Goal: Communication & Community: Connect with others

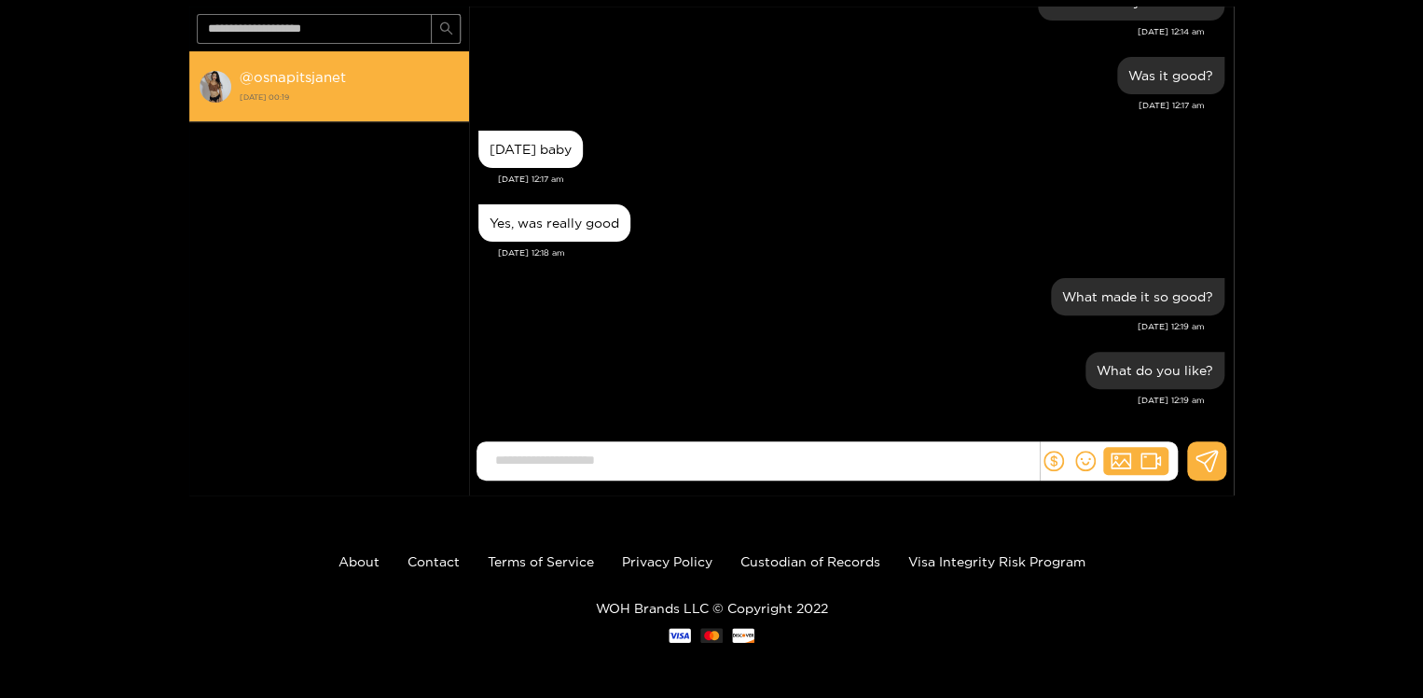
click at [302, 75] on strong "@ osnapitsjanet" at bounding box center [293, 77] width 106 height 16
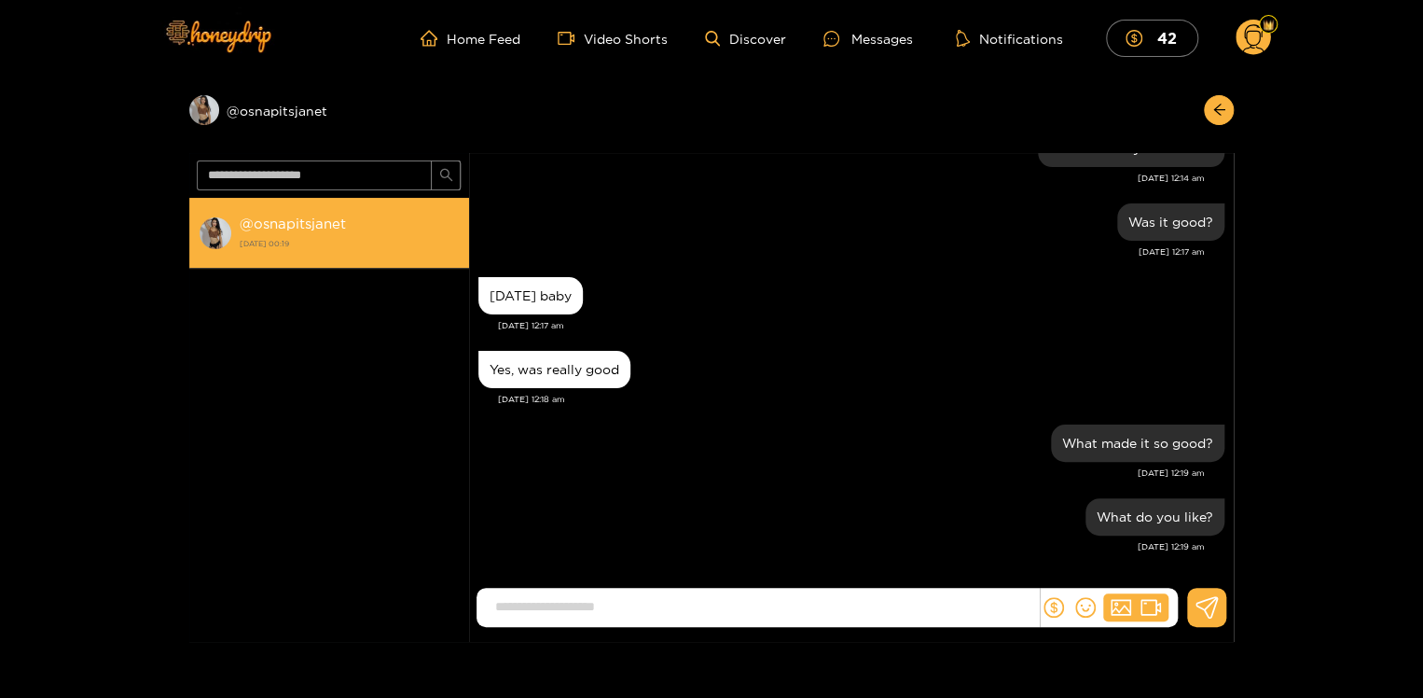
scroll to position [1722, 0]
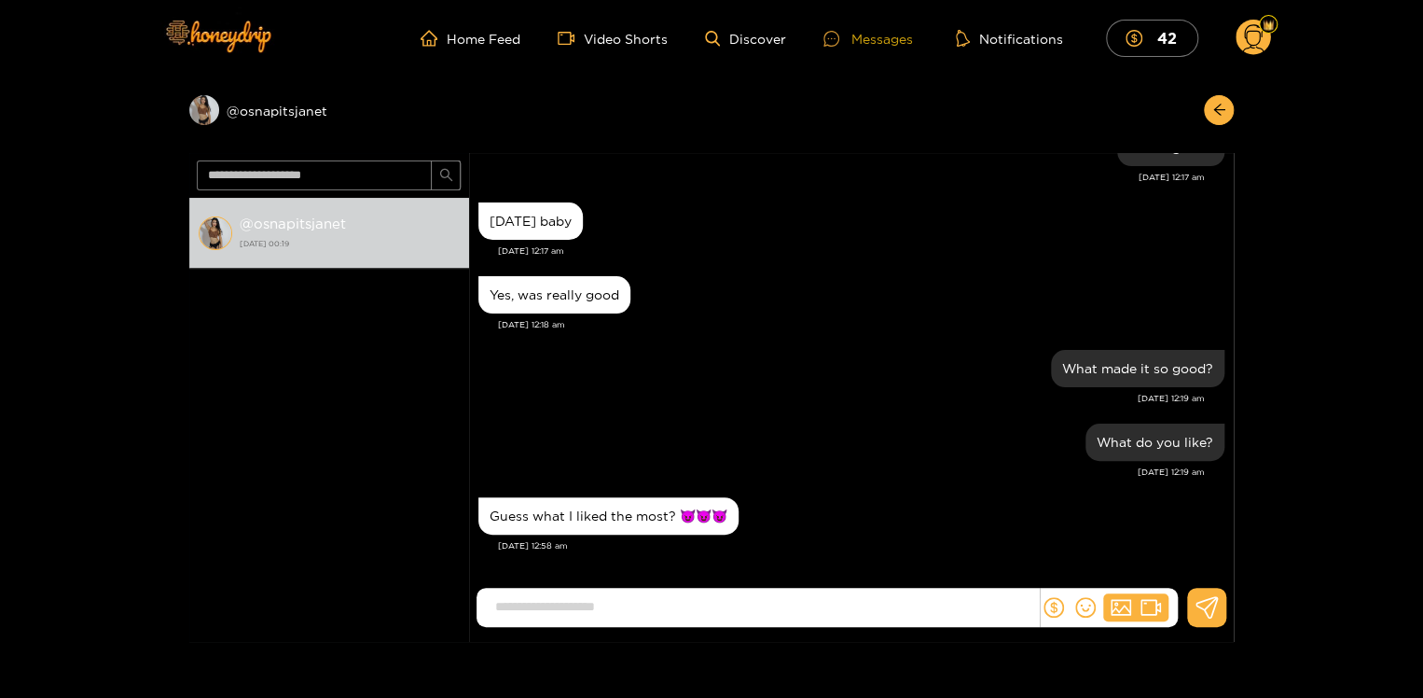
click at [872, 36] on div "Messages" at bounding box center [869, 38] width 90 height 21
click at [287, 108] on div "Preview @ osnapitsjanet" at bounding box center [329, 110] width 280 height 30
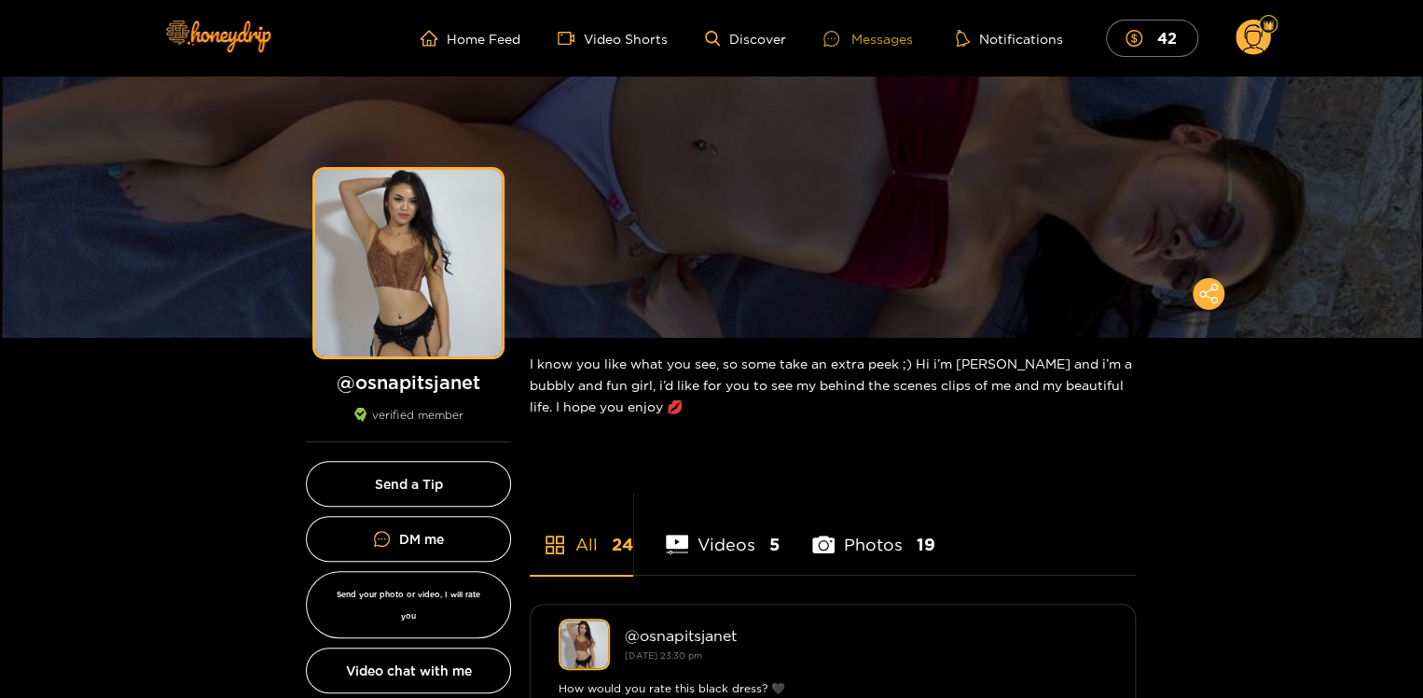
click at [871, 35] on div "Messages" at bounding box center [869, 38] width 90 height 21
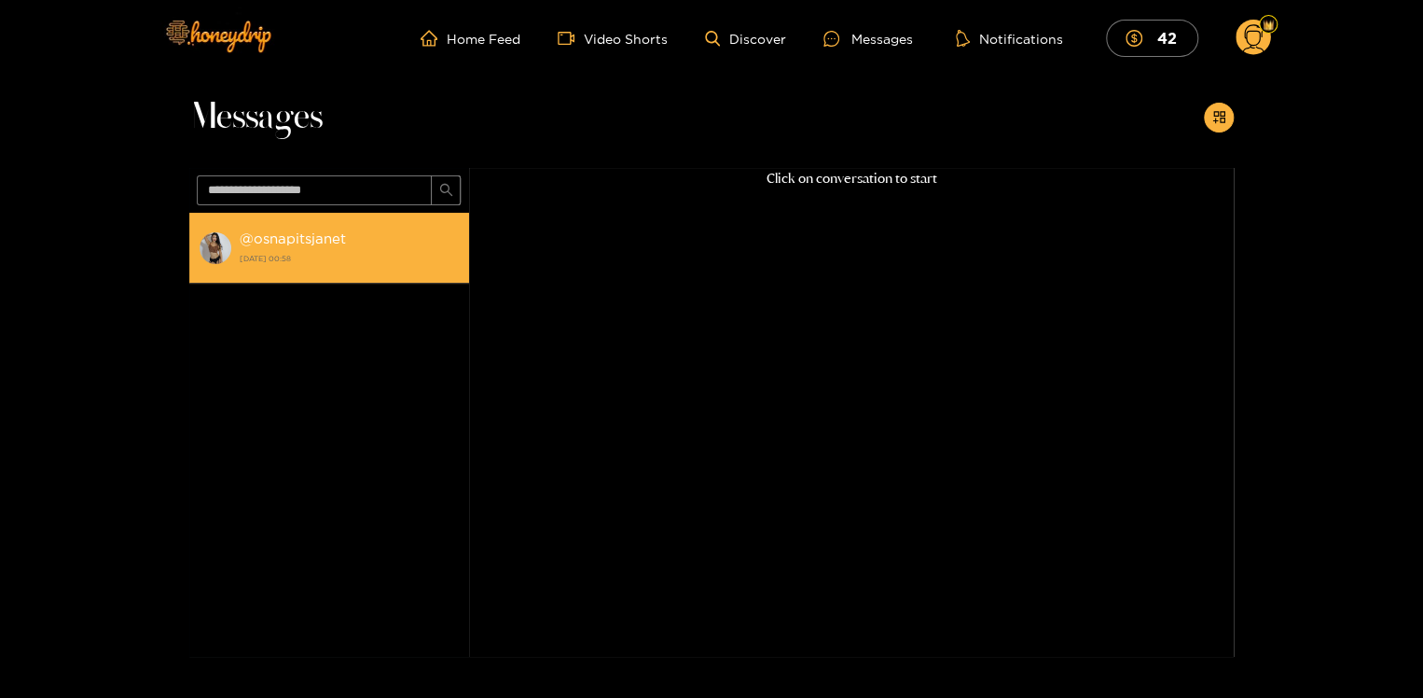
click at [313, 248] on div "@ osnapitsjanet [DATE] 00:58" at bounding box center [350, 248] width 220 height 42
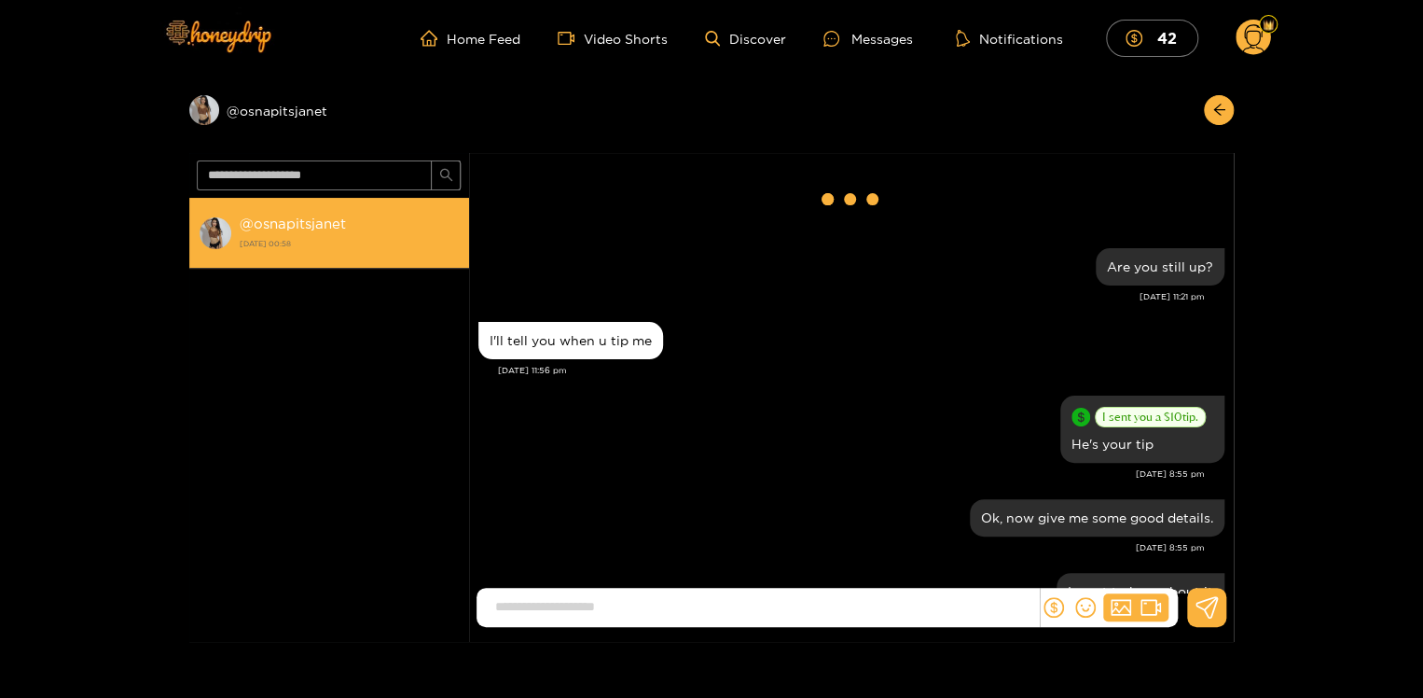
scroll to position [1722, 0]
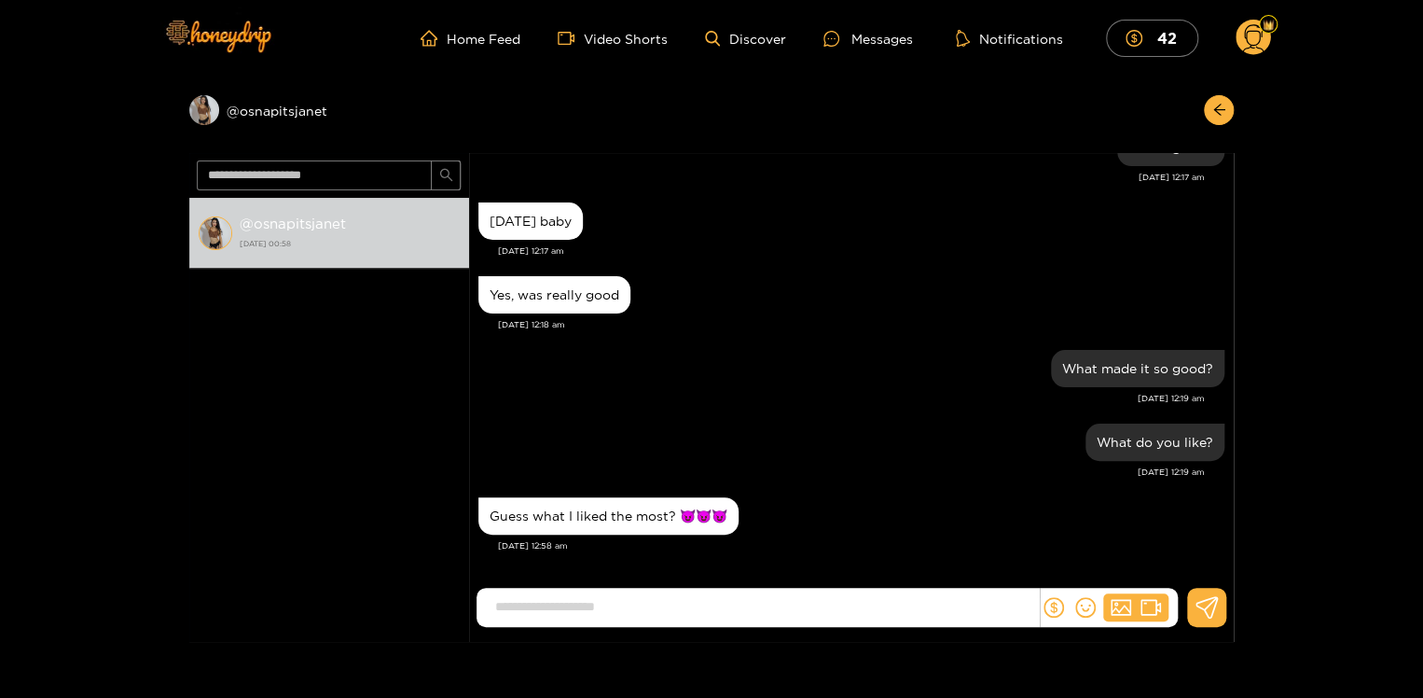
click at [608, 603] on input at bounding box center [762, 606] width 553 height 31
type input "**********"
click at [1203, 603] on icon at bounding box center [1207, 607] width 23 height 22
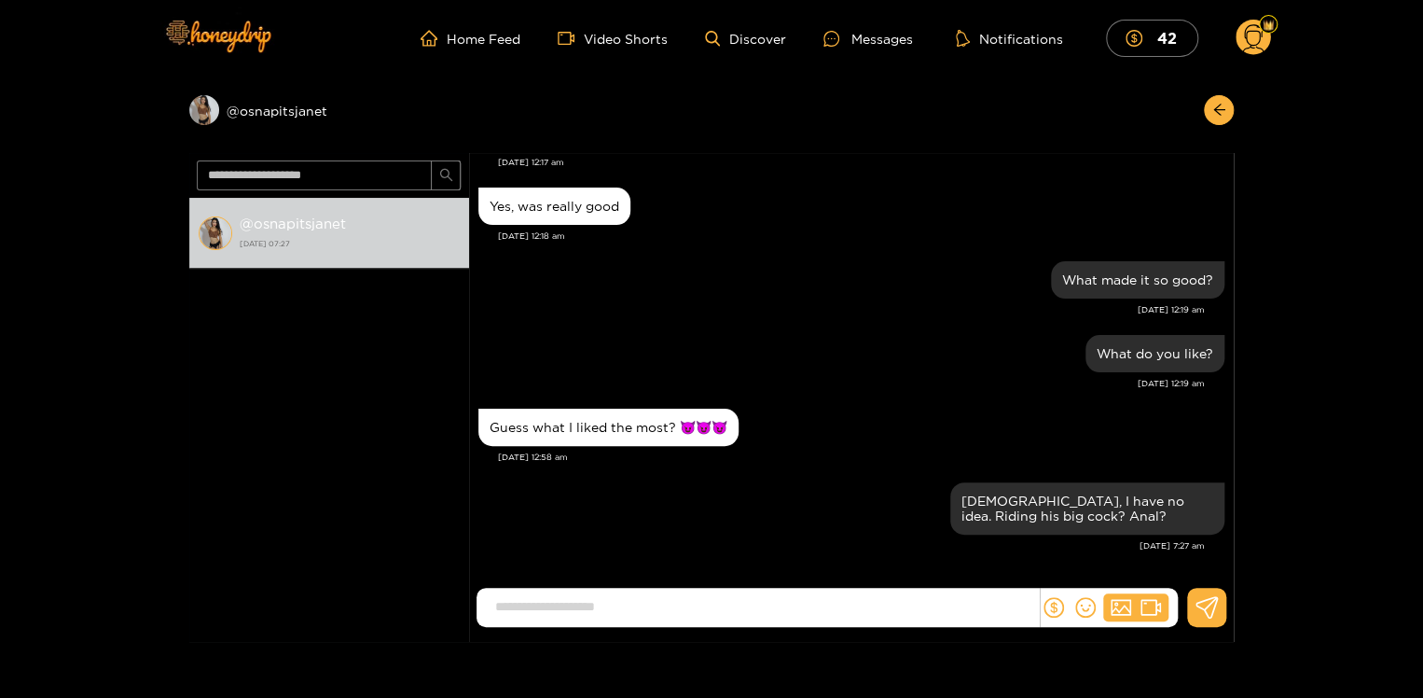
scroll to position [146, 0]
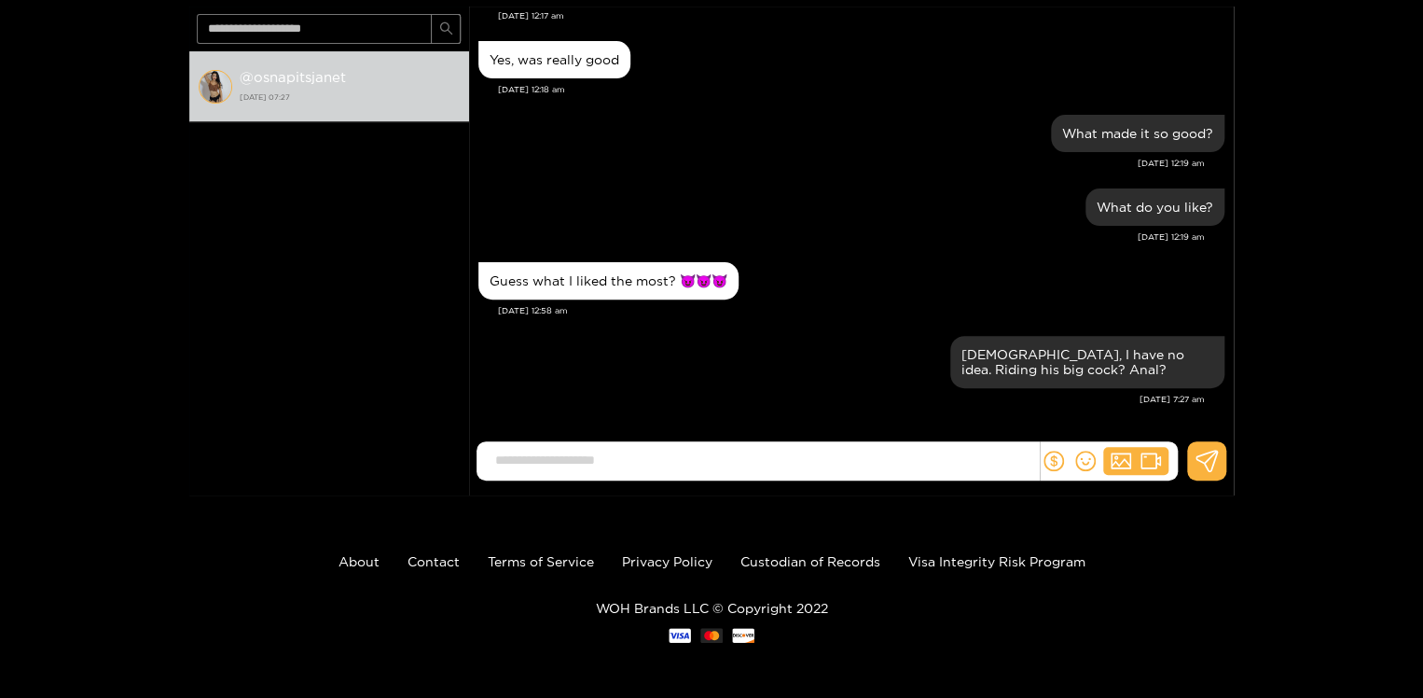
click at [775, 461] on input at bounding box center [762, 460] width 553 height 31
type input "**********"
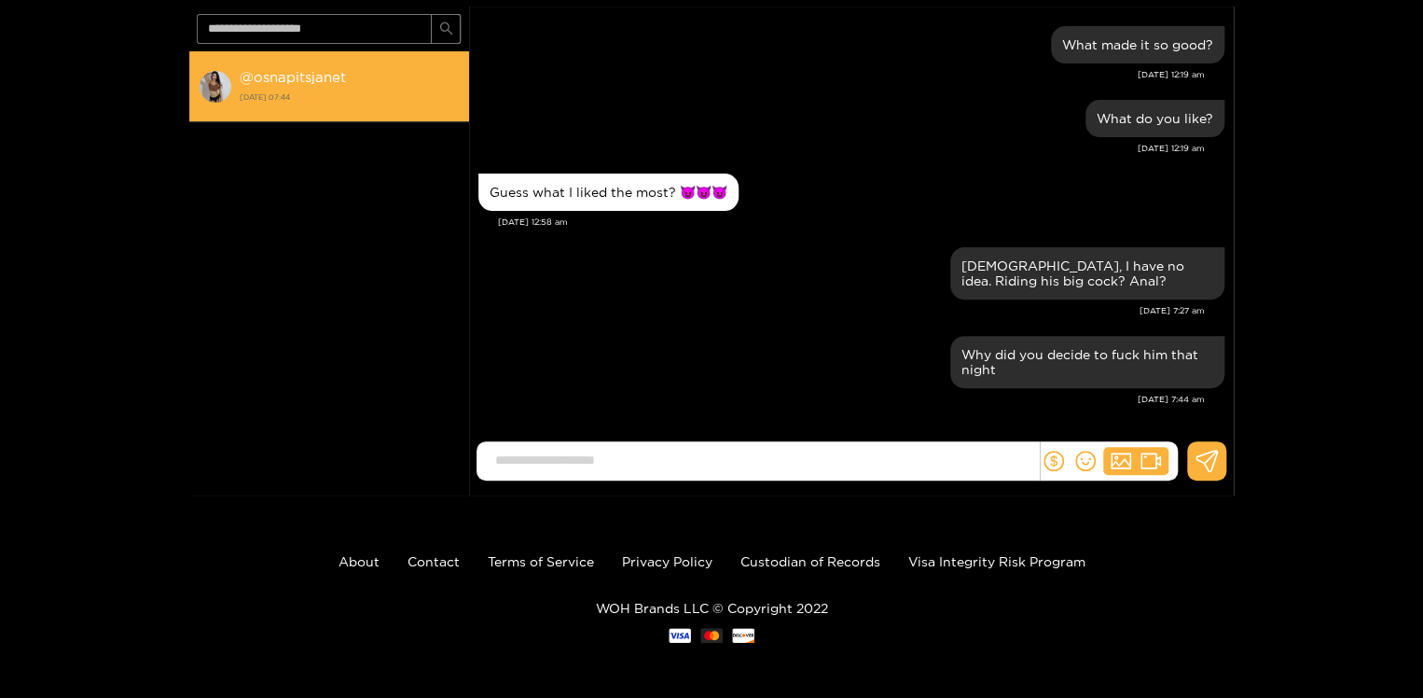
click at [272, 77] on strong "@ osnapitsjanet" at bounding box center [293, 77] width 106 height 16
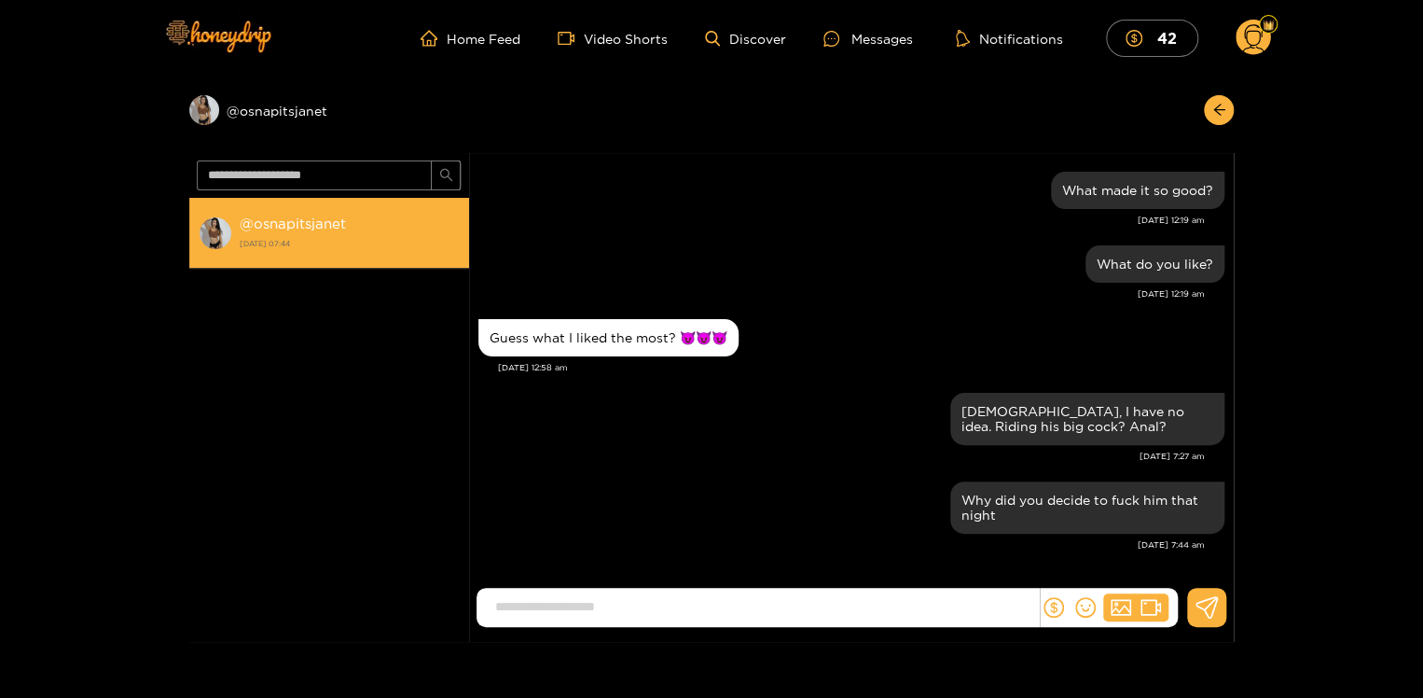
scroll to position [1752, 0]
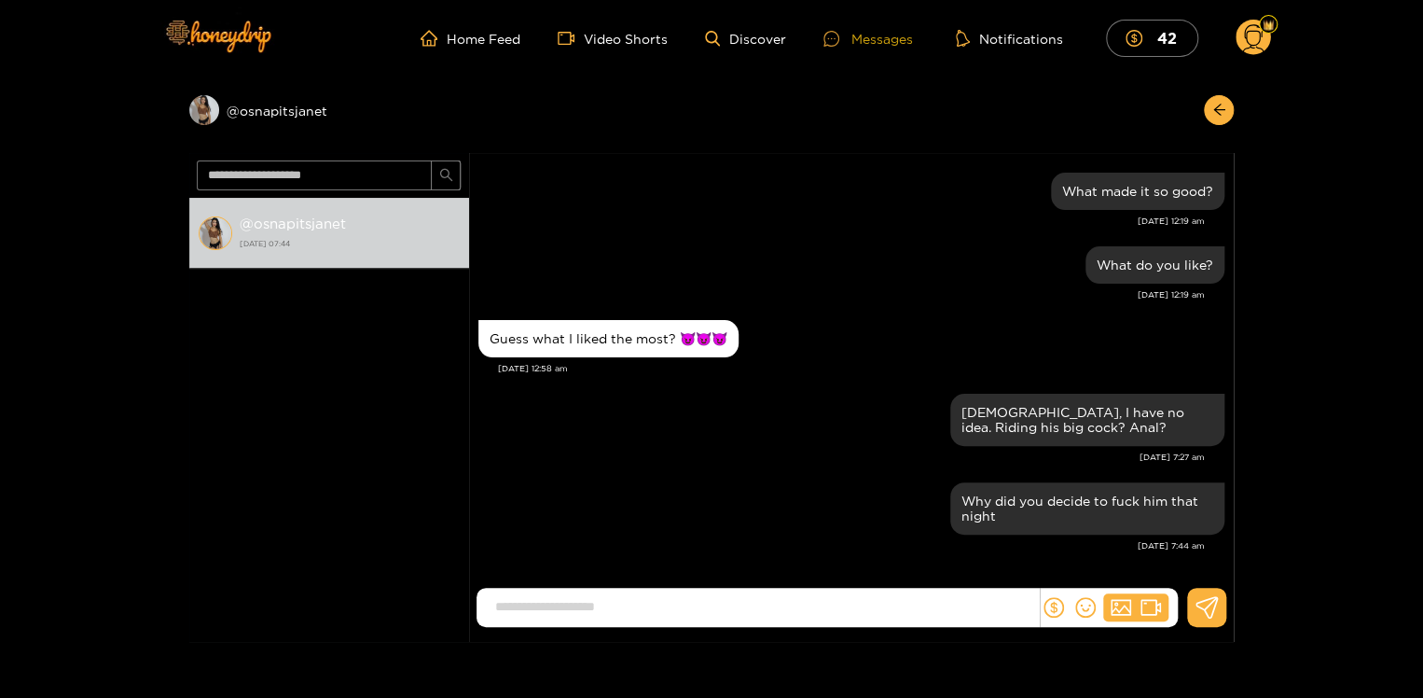
click at [880, 35] on div "Messages" at bounding box center [869, 38] width 90 height 21
click at [249, 107] on div "Preview @ osnapitsjanet" at bounding box center [329, 110] width 280 height 30
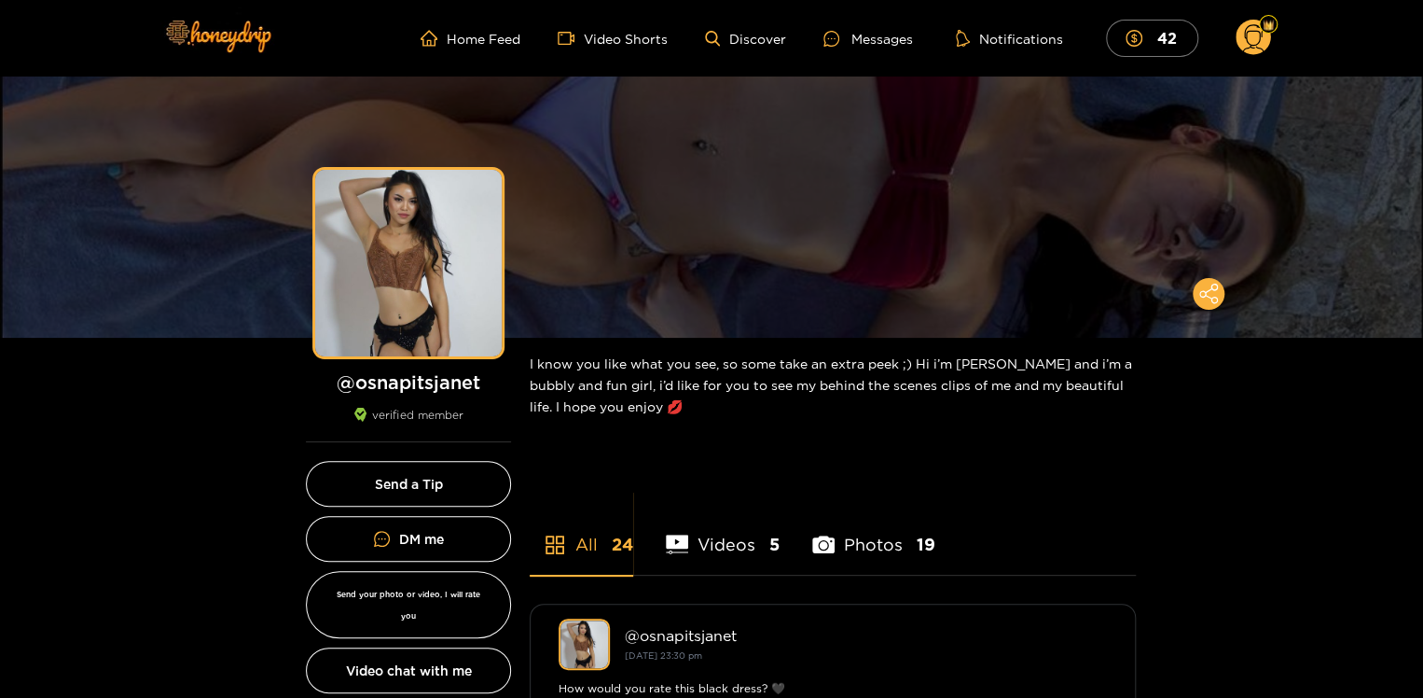
click at [482, 395] on div "@ osnapitsjanet verified member" at bounding box center [408, 406] width 205 height 72
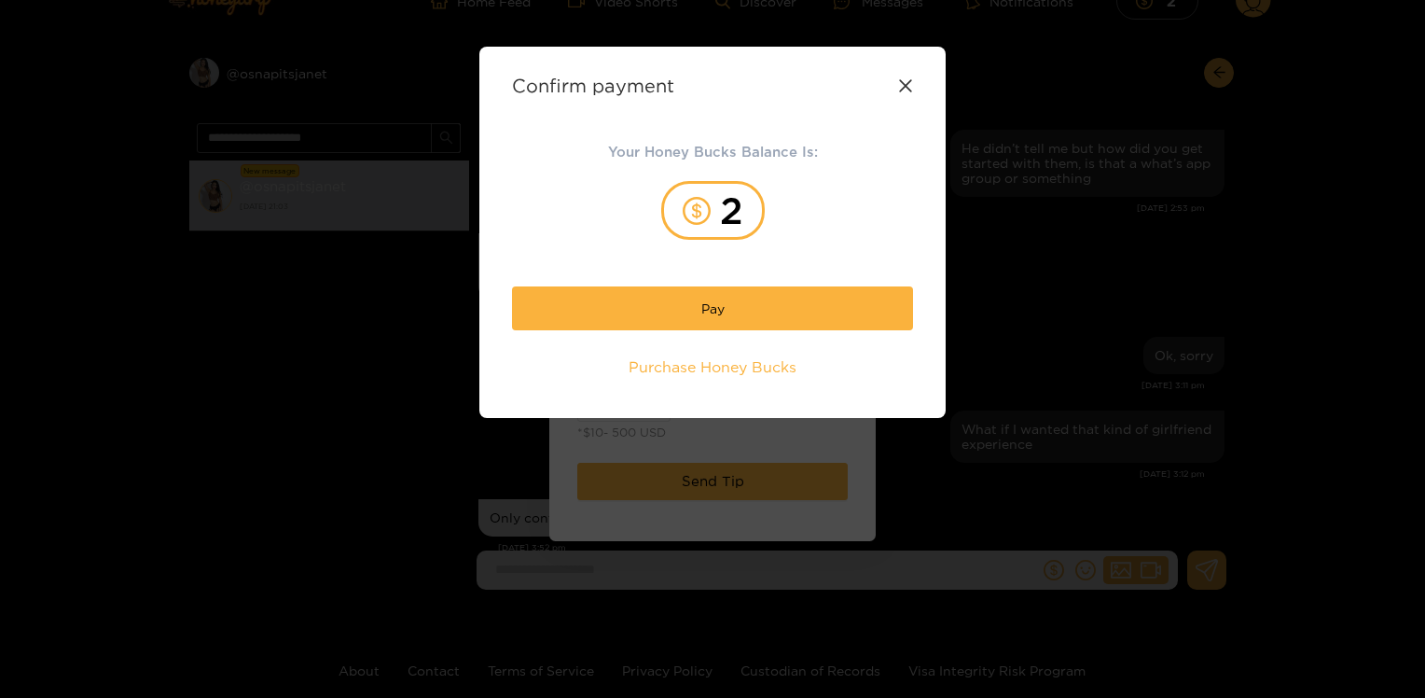
scroll to position [2485, 0]
